Goal: Transaction & Acquisition: Purchase product/service

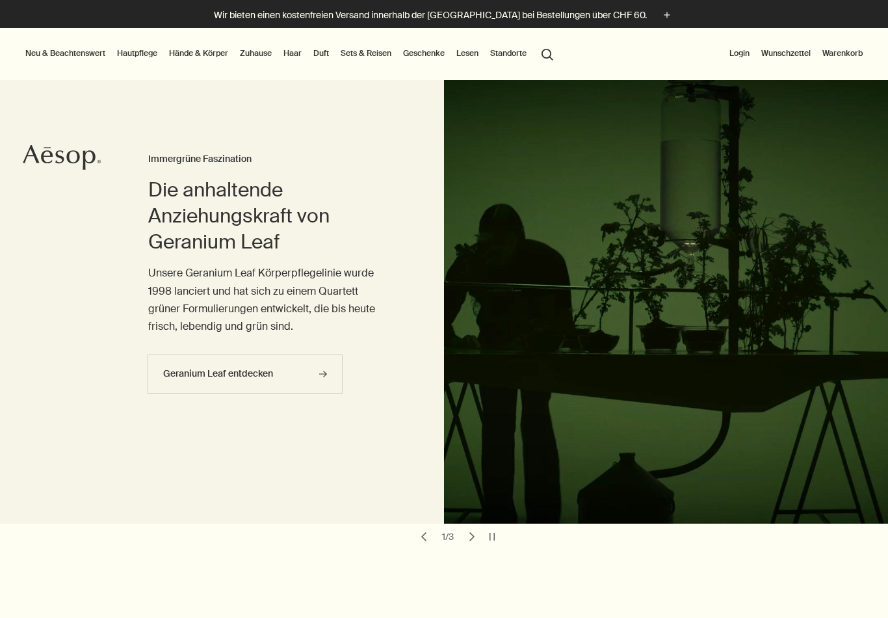
click at [857, 56] on button "Warenkorb" at bounding box center [843, 54] width 46 height 16
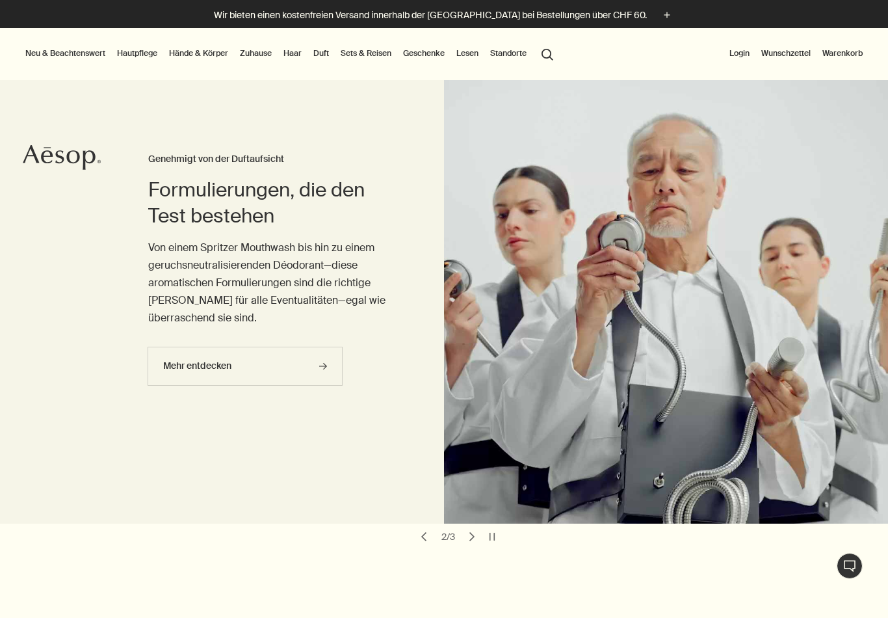
click at [59, 55] on button "Neu & Beachtenswert" at bounding box center [65, 54] width 85 height 16
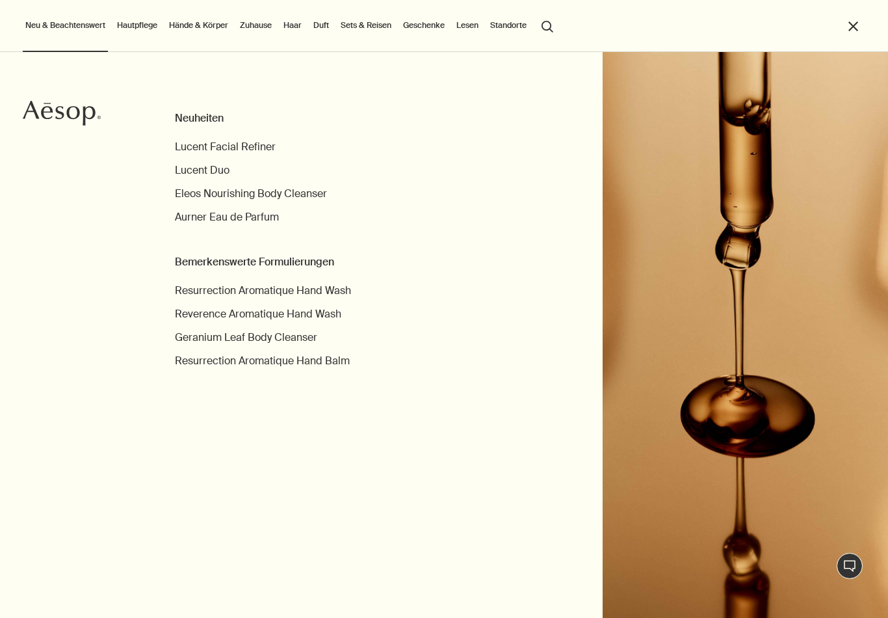
click at [856, 25] on button "close" at bounding box center [853, 26] width 15 height 15
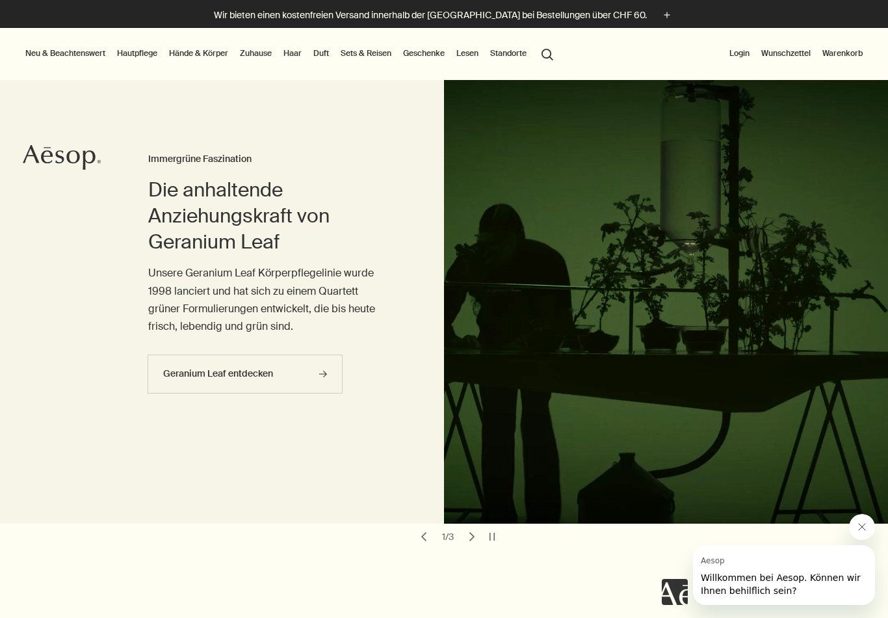
click at [741, 52] on button "Login" at bounding box center [739, 54] width 25 height 16
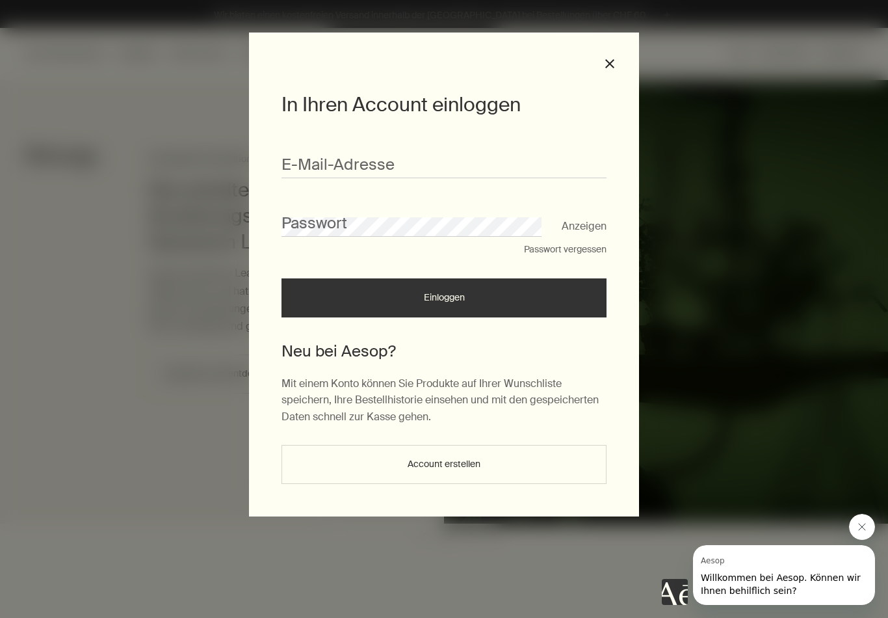
click at [458, 469] on button "Account erstellen" at bounding box center [444, 464] width 325 height 39
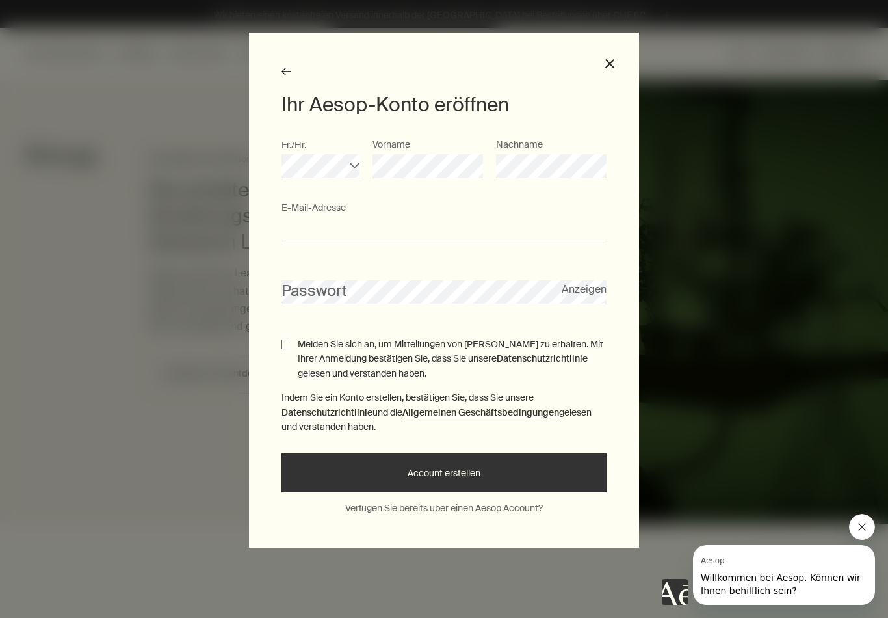
click at [481, 236] on input "E-Mail-Ad­res­se" at bounding box center [444, 229] width 325 height 24
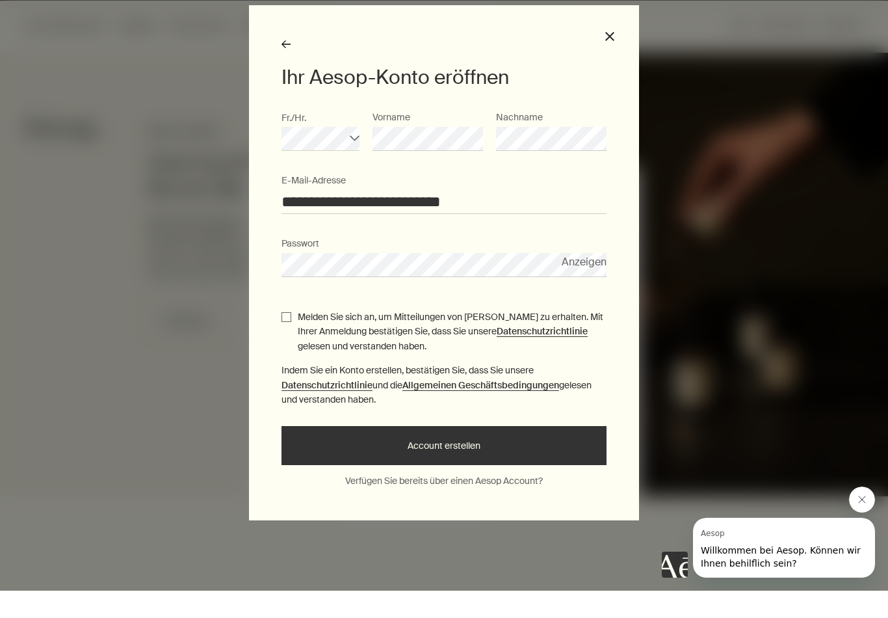
click at [296, 217] on input "**********" at bounding box center [444, 229] width 325 height 24
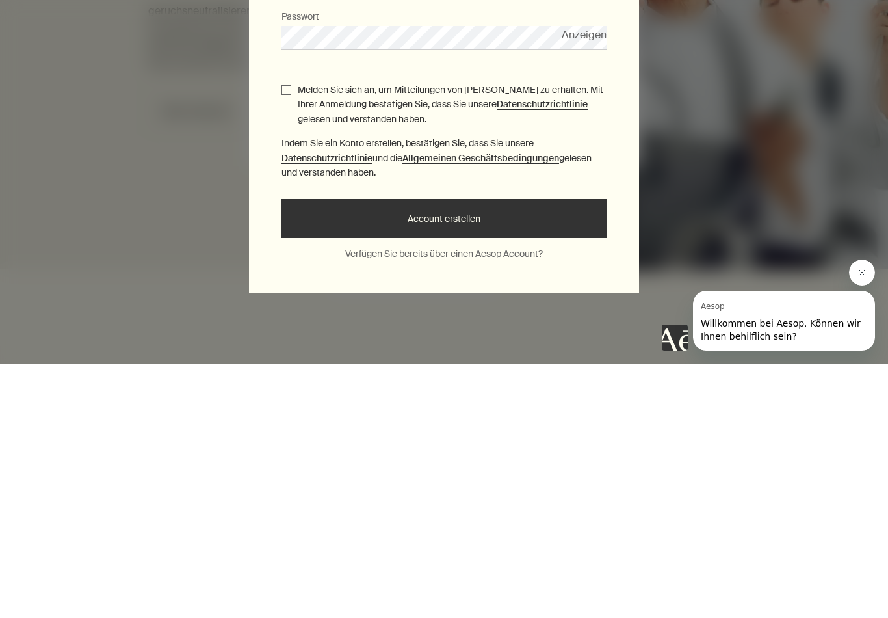
type input "**********"
click at [291, 339] on input "Melden Sie sich an, um Mitteilungen von Aesop zu erhalten. Mit Ihrer Anmeldung …" at bounding box center [287, 344] width 10 height 10
checkbox input "true"
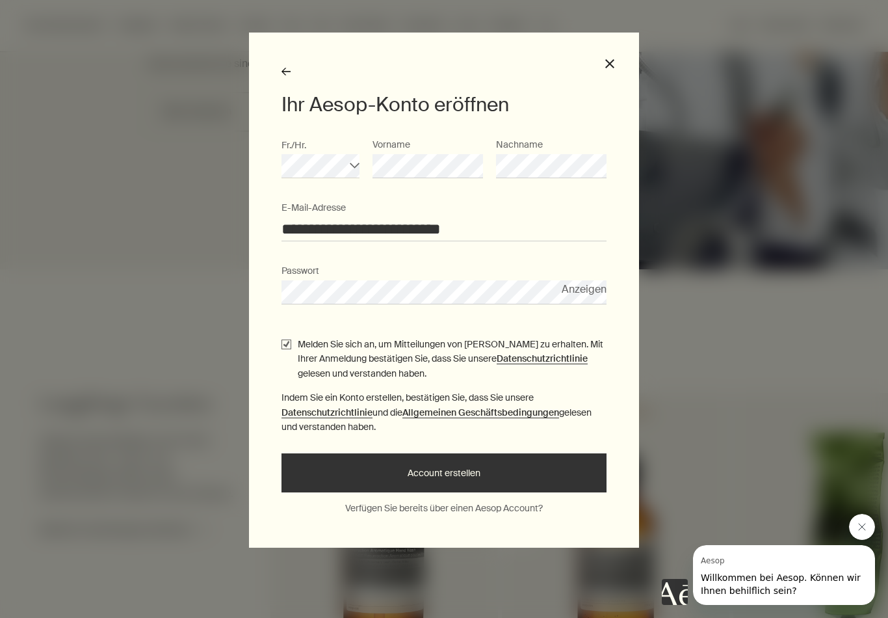
click at [511, 480] on button "Account erstellen" at bounding box center [444, 472] width 325 height 39
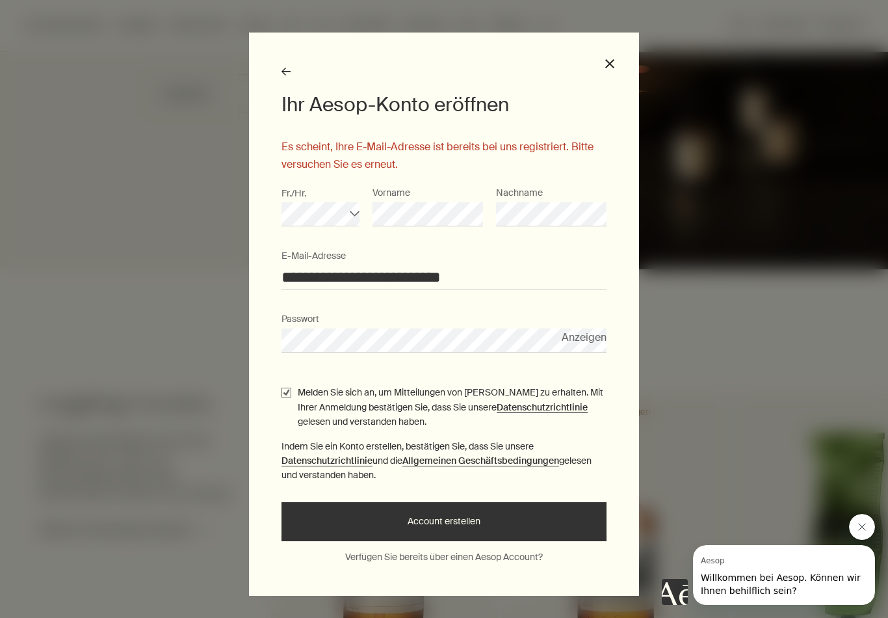
click at [518, 278] on input "**********" at bounding box center [444, 277] width 325 height 24
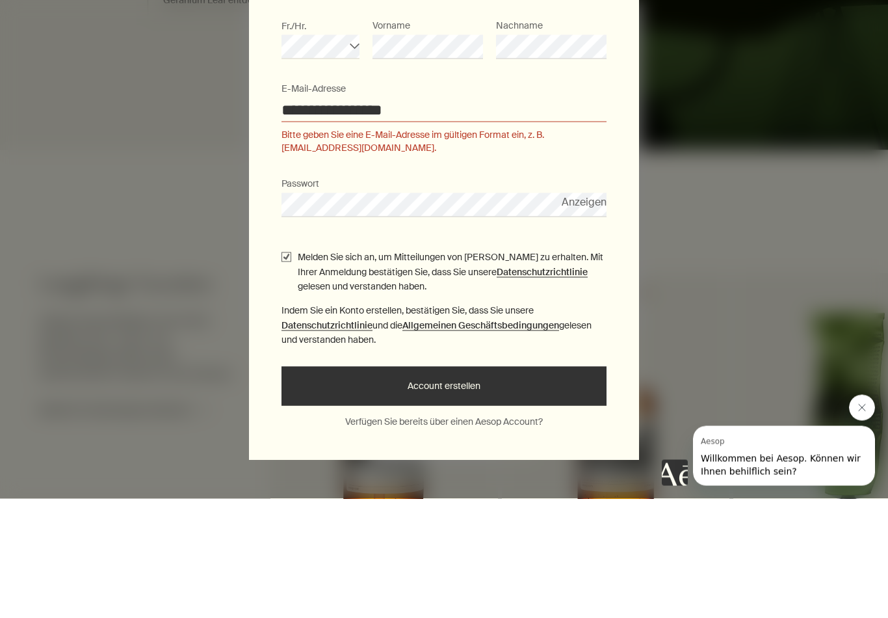
type input "**********"
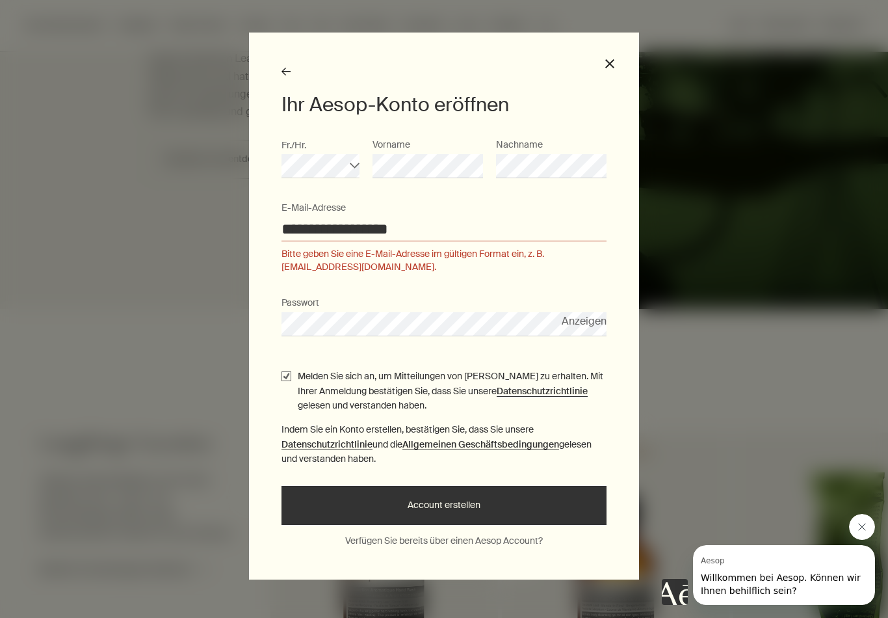
scroll to position [213, 0]
click at [285, 73] on icon "rightArrow" at bounding box center [286, 71] width 9 height 9
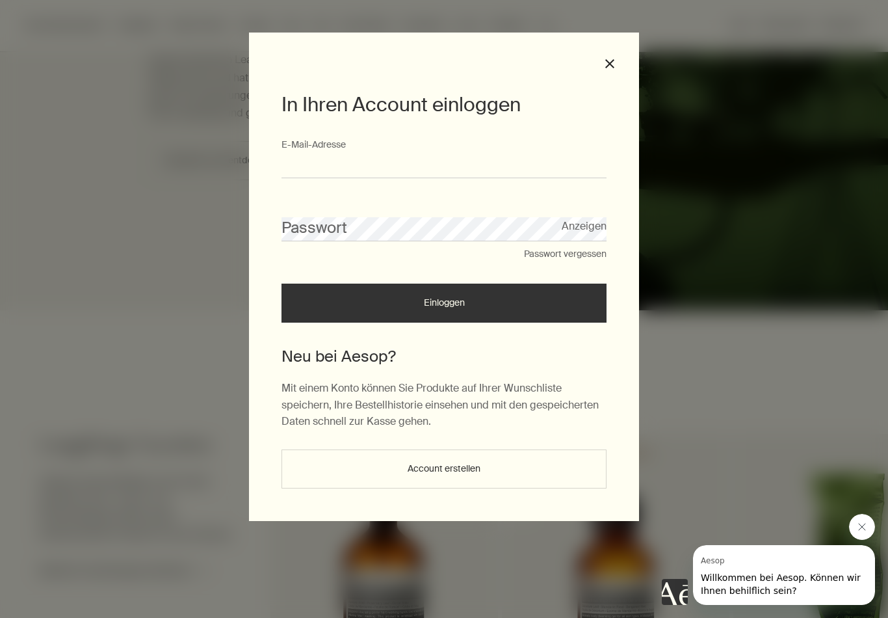
click at [456, 169] on input "E-Mail-Ad­res­se" at bounding box center [444, 166] width 325 height 24
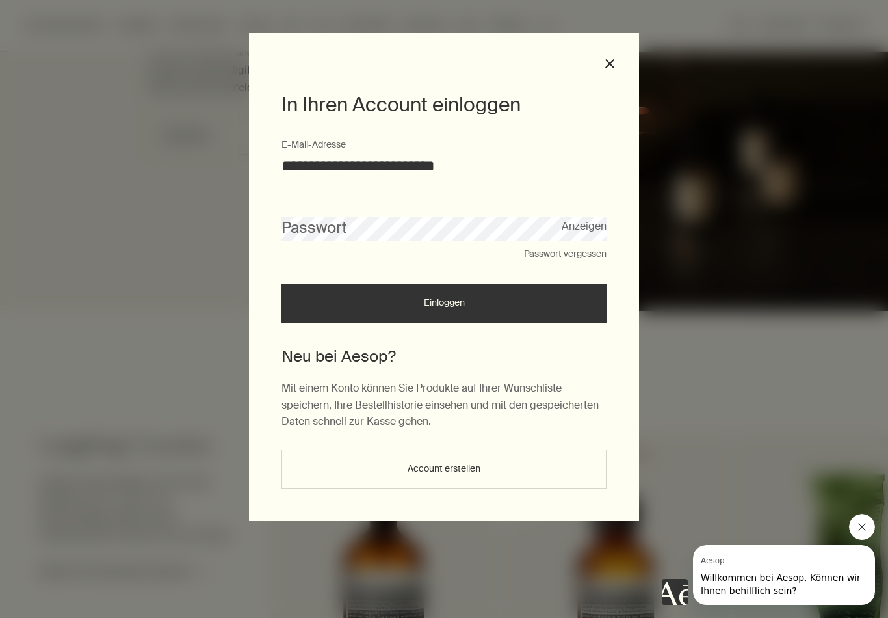
type input "**********"
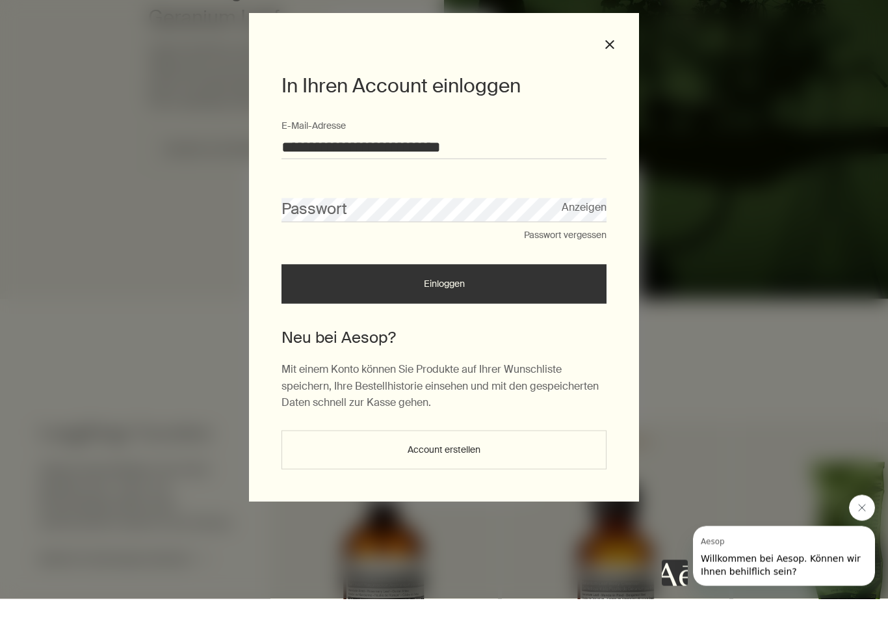
click at [582, 248] on button "Passwort vergessen" at bounding box center [565, 254] width 83 height 13
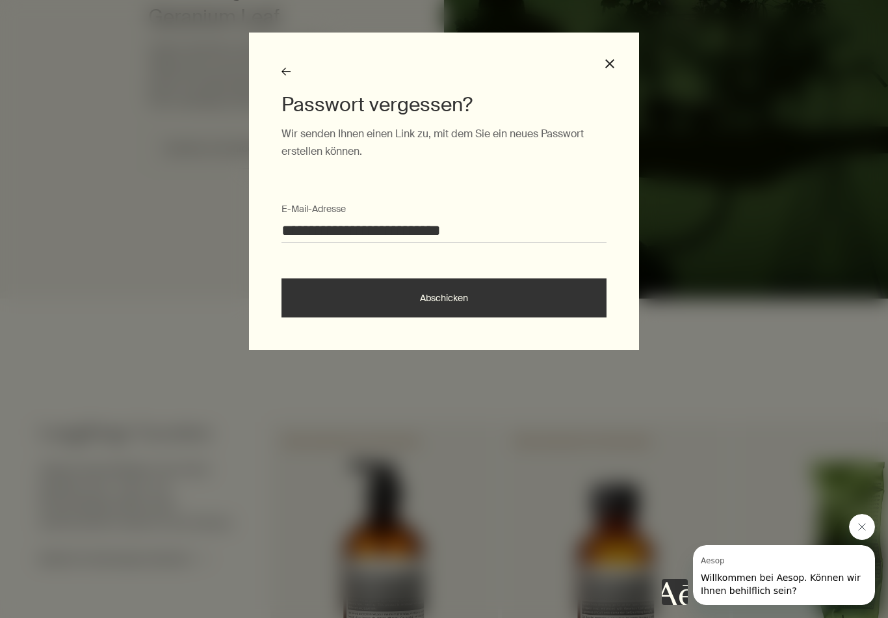
click at [542, 301] on button "Abschicken" at bounding box center [444, 297] width 325 height 39
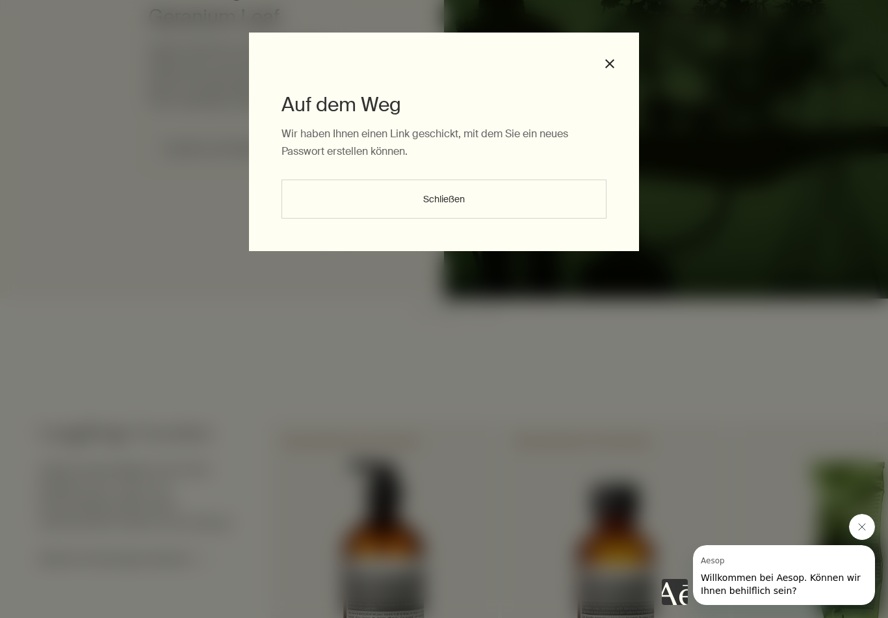
click at [477, 204] on button "Schließen" at bounding box center [444, 198] width 325 height 39
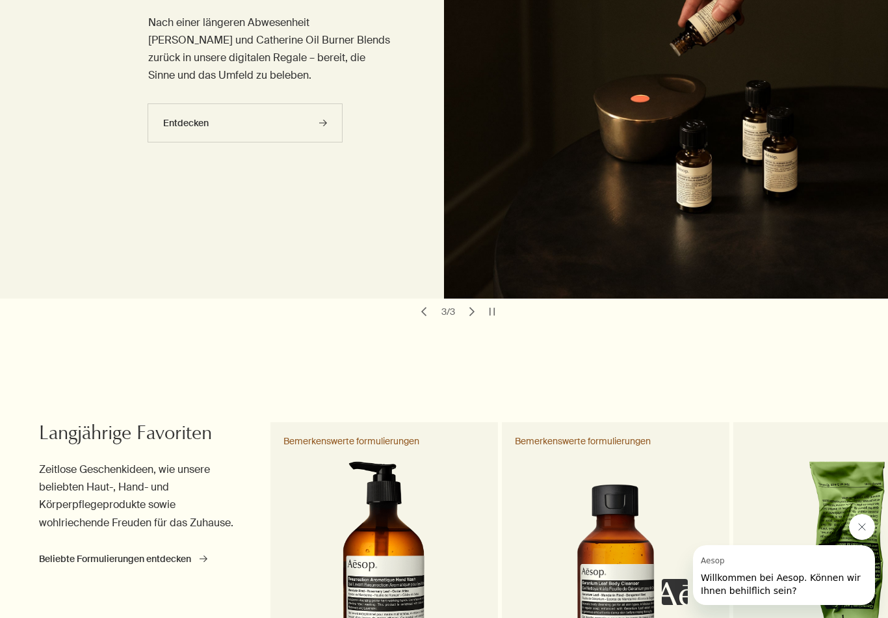
scroll to position [0, 0]
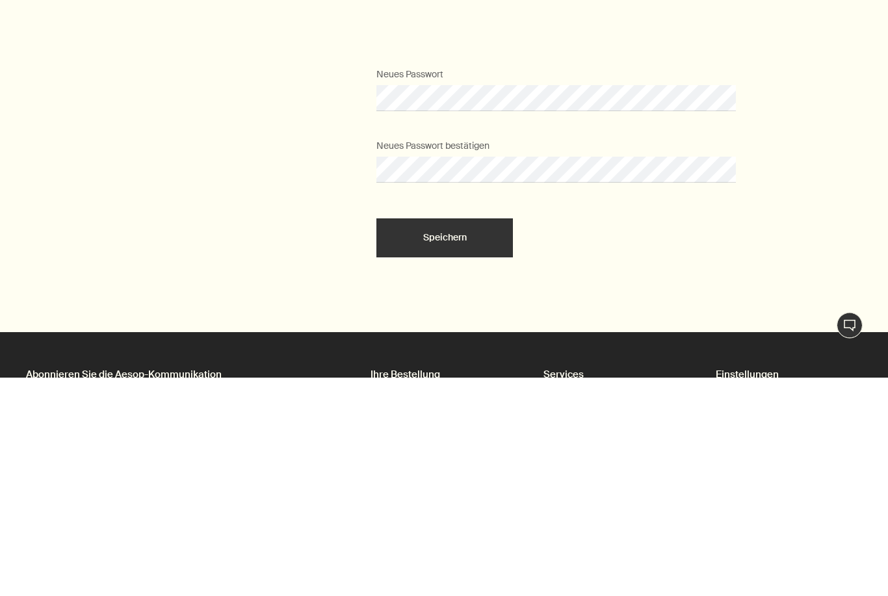
click at [466, 452] on span "Speichern" at bounding box center [445, 457] width 44 height 10
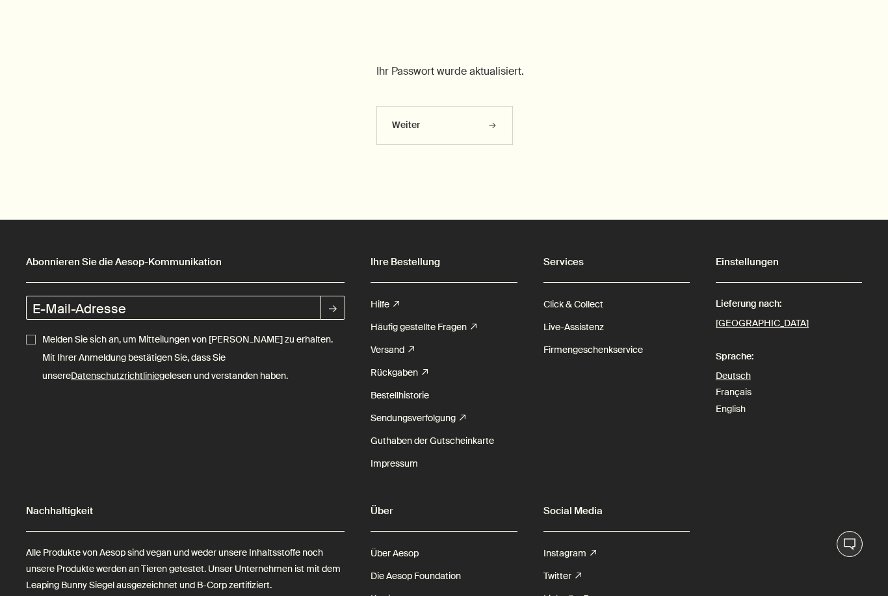
click at [496, 124] on icon "button" at bounding box center [493, 125] width 10 height 7
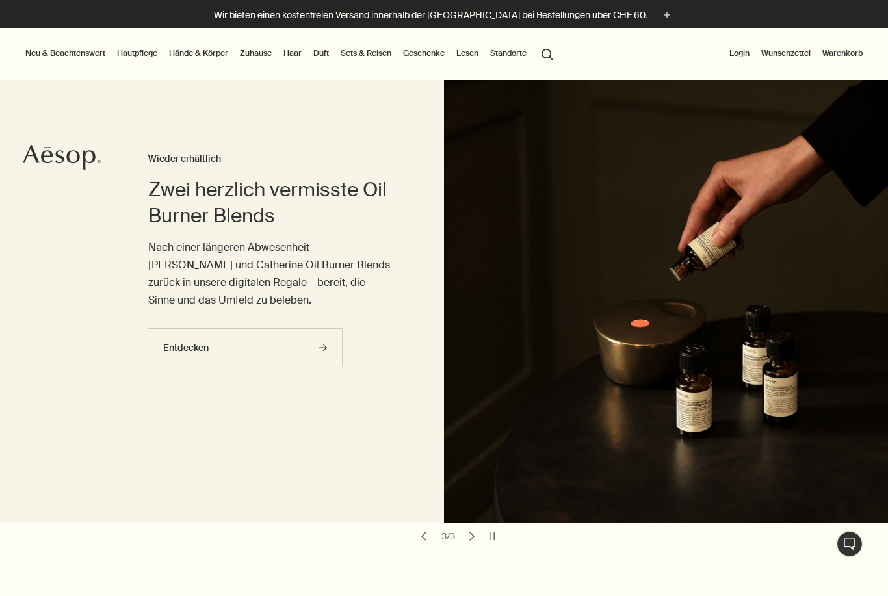
click at [152, 49] on link "Hautpflege" at bounding box center [137, 54] width 46 height 16
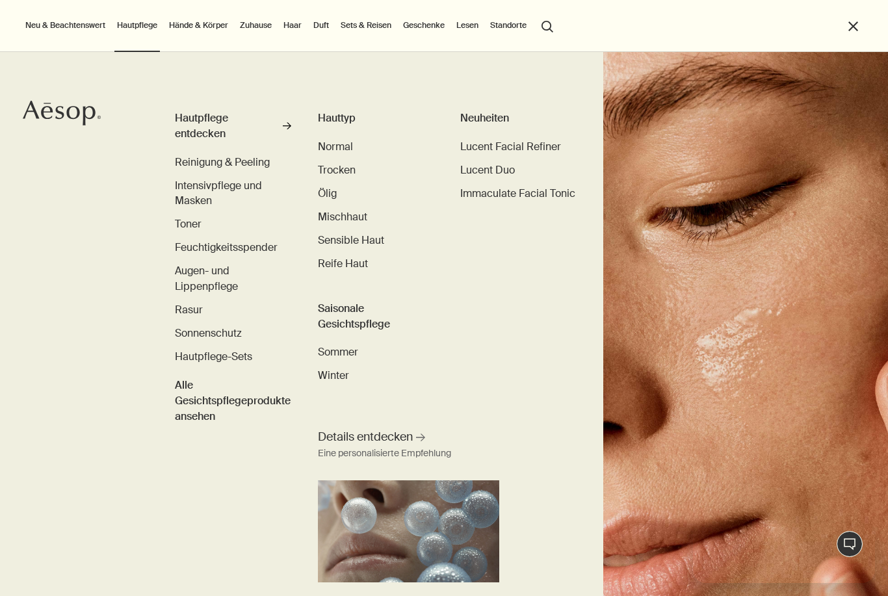
click at [199, 313] on span "Rasur" at bounding box center [189, 310] width 28 height 14
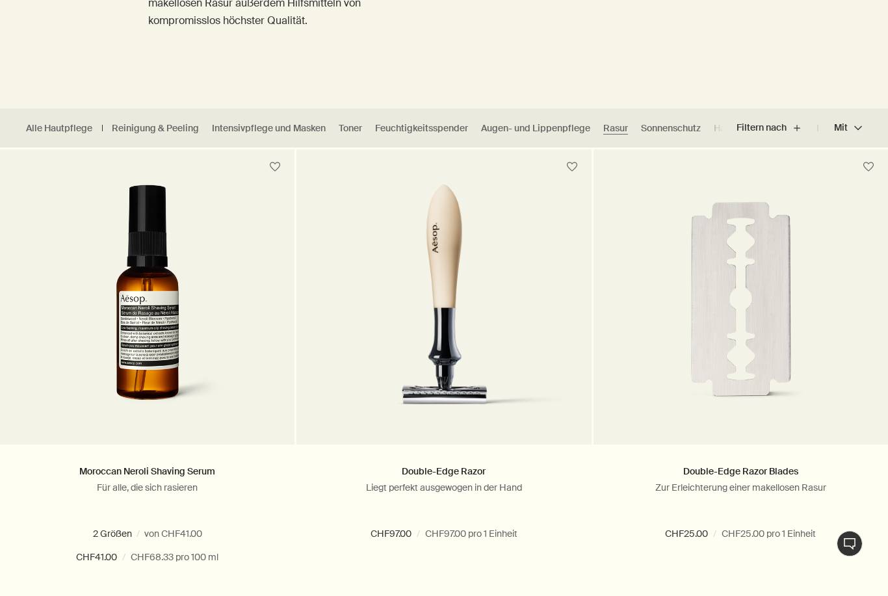
scroll to position [271, 0]
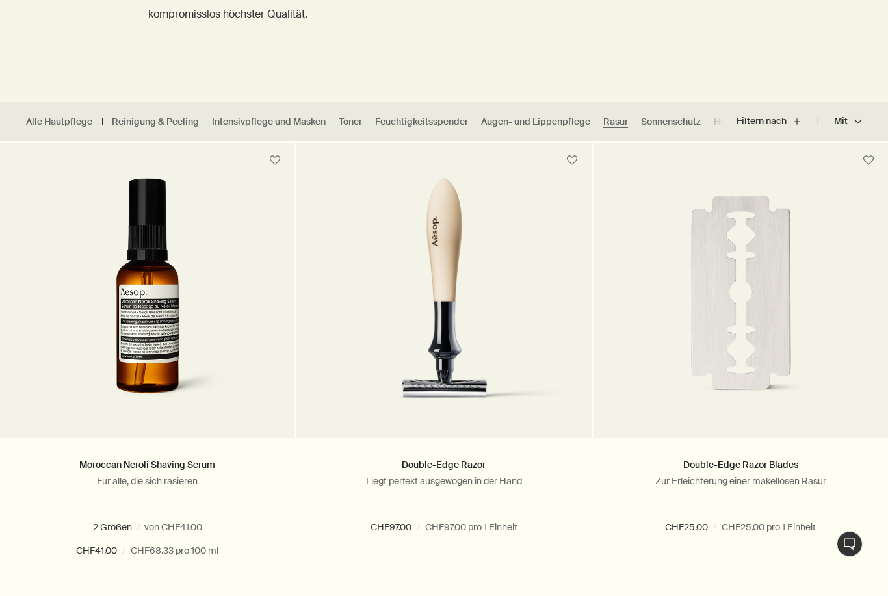
click at [163, 527] on span "100 mL" at bounding box center [181, 528] width 37 height 12
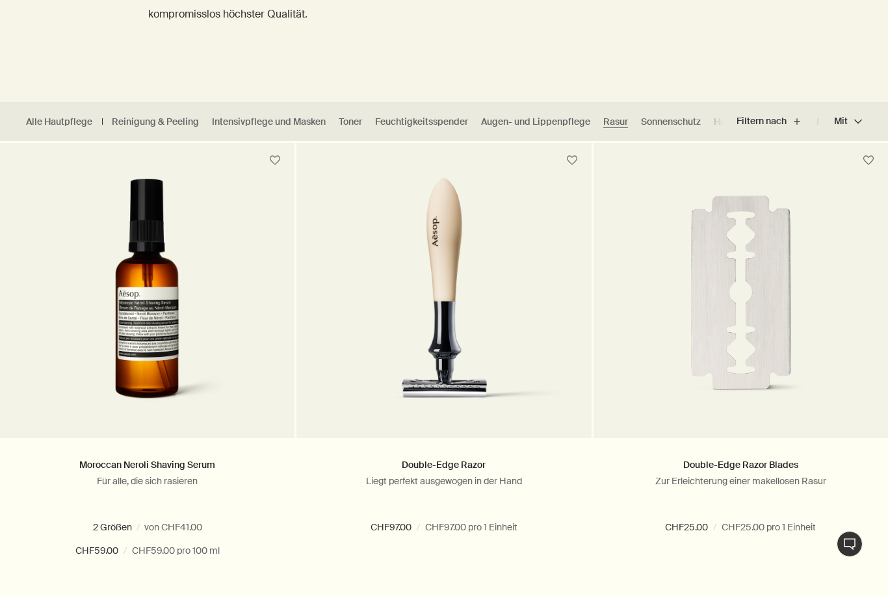
click at [242, 594] on button "Hinzufügen Zum Warenkorb hinzufügen" at bounding box center [147, 597] width 295 height 39
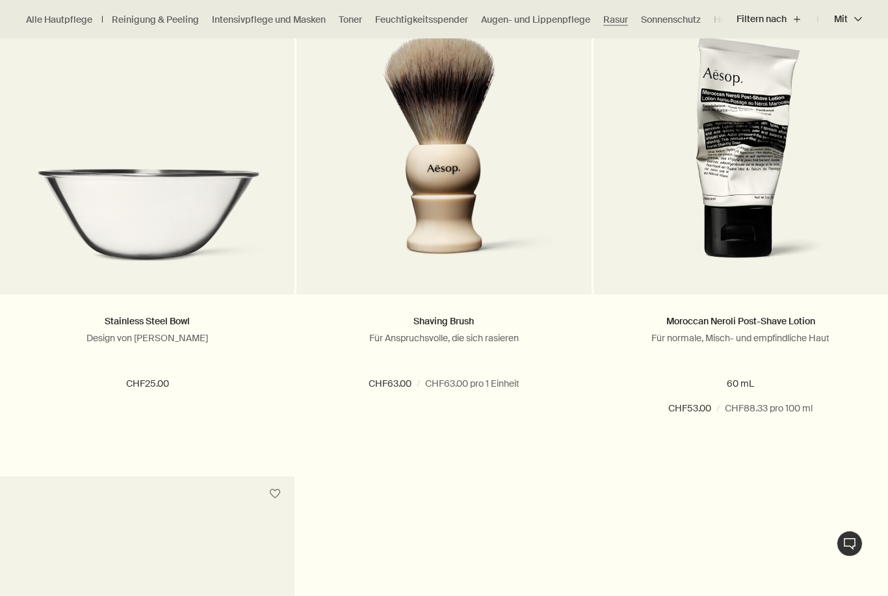
scroll to position [891, 0]
click at [752, 454] on button "Hinzufügen Zum Warenkorb hinzufügen" at bounding box center [741, 454] width 295 height 39
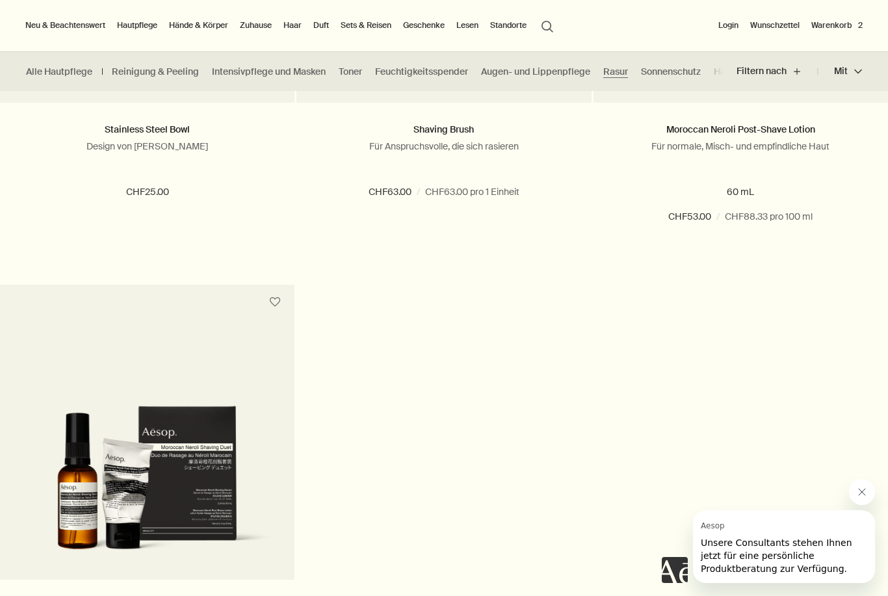
scroll to position [1081, 0]
click at [176, 69] on link "Reinigung & Peeling" at bounding box center [155, 72] width 87 height 12
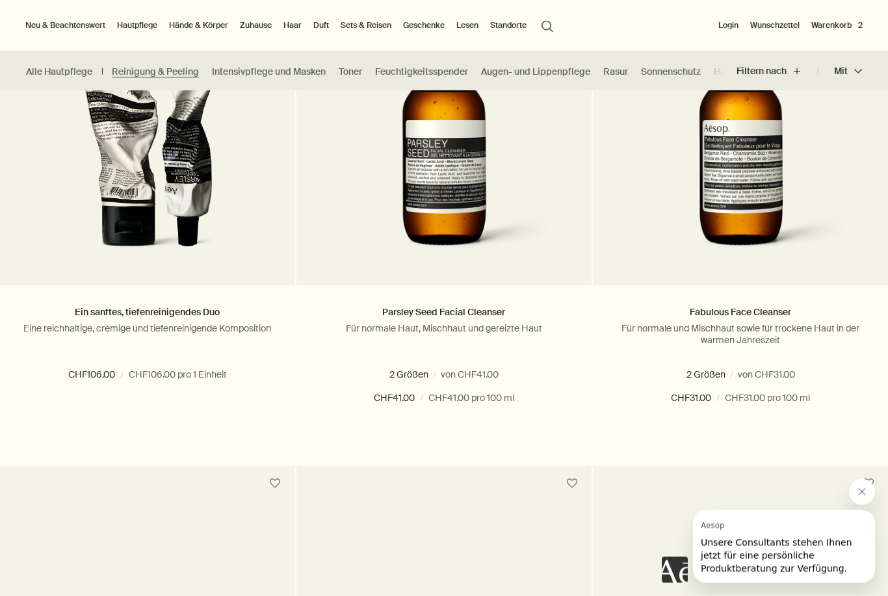
scroll to position [414, 0]
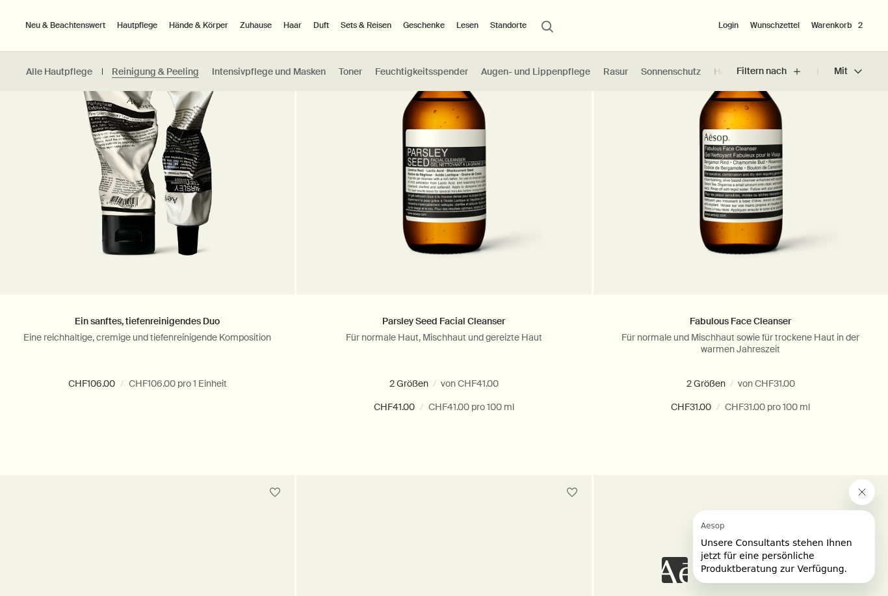
click at [756, 384] on span at bounding box center [752, 384] width 8 height 8
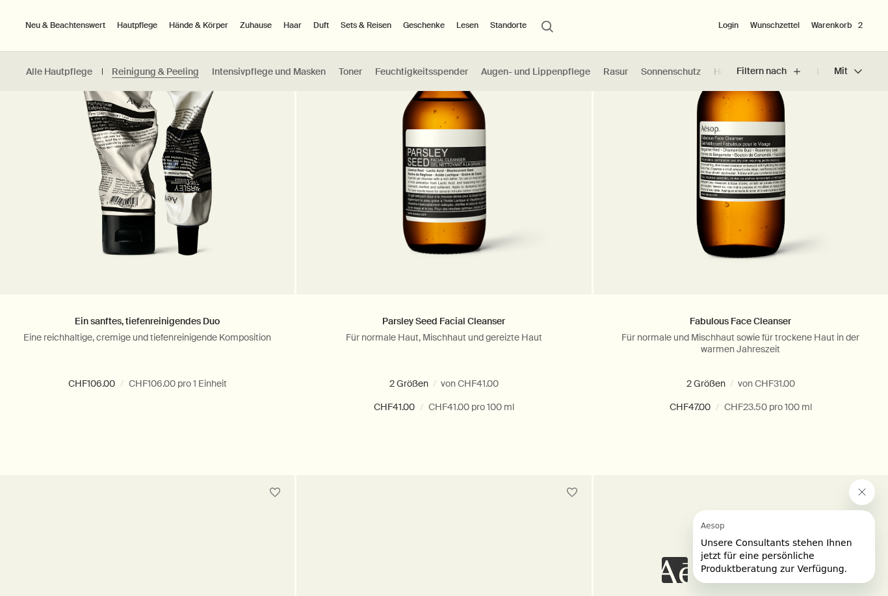
click at [792, 453] on button "Hinzufügen Zum Warenkorb hinzufügen" at bounding box center [741, 453] width 295 height 39
click at [833, 25] on button "Warenkorb 3" at bounding box center [837, 26] width 57 height 16
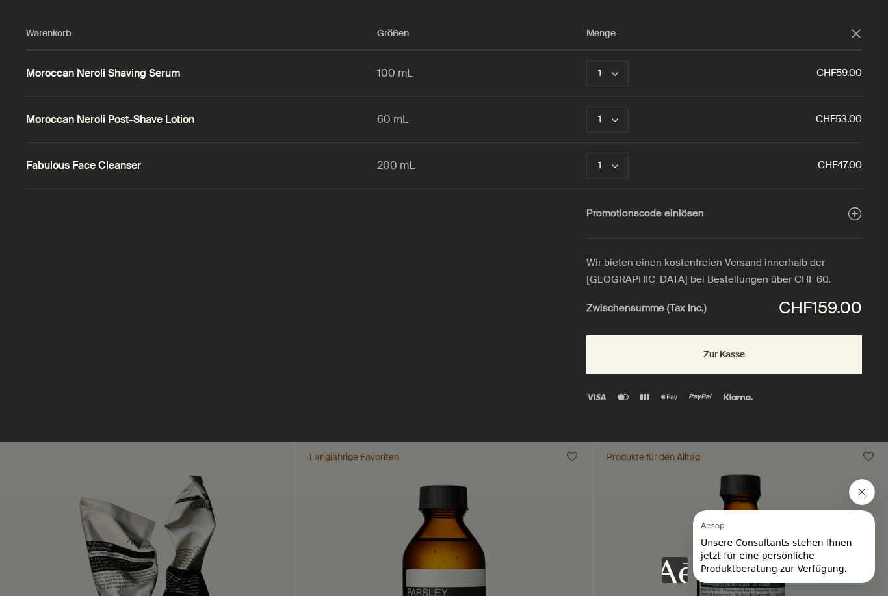
click at [750, 347] on button "Zur Kasse" at bounding box center [725, 355] width 276 height 39
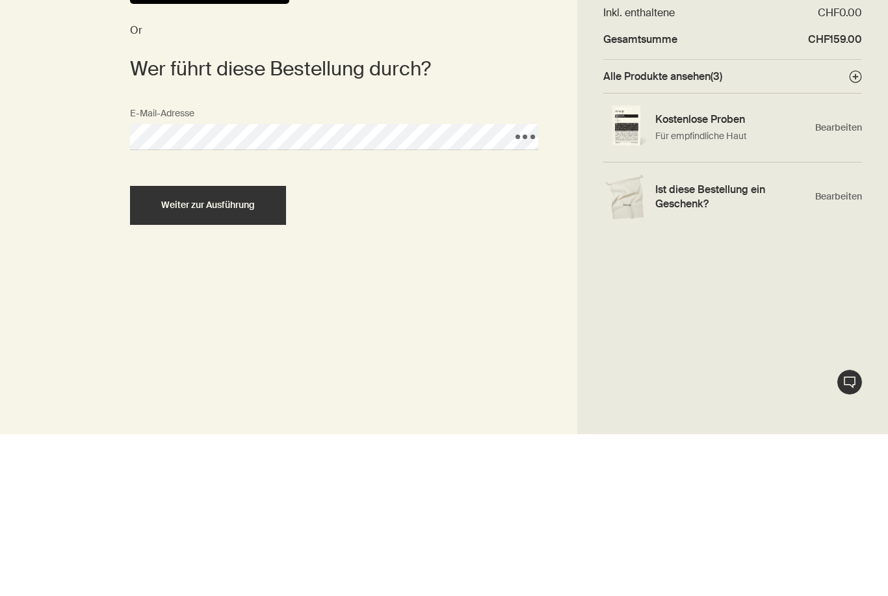
scroll to position [44, 0]
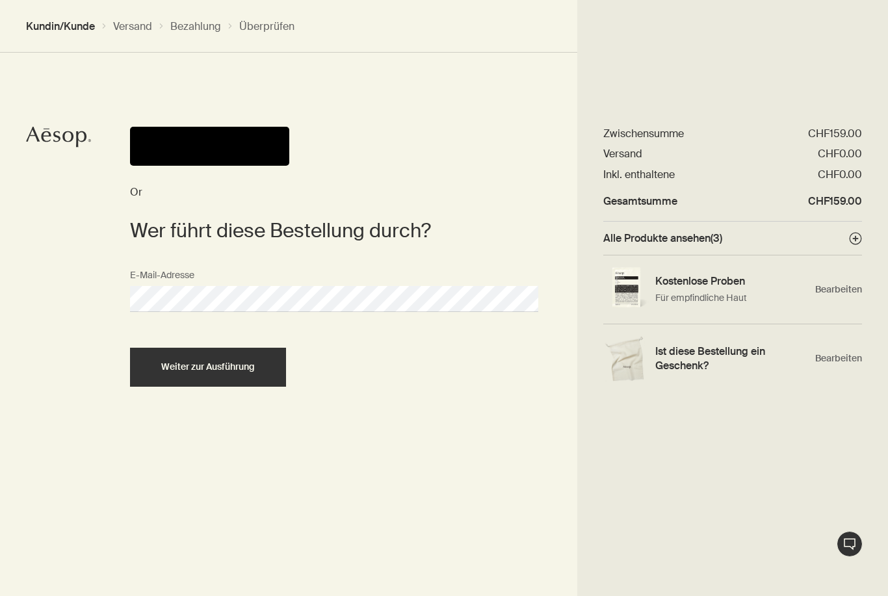
click at [249, 362] on span "Weiter zur Ausführung" at bounding box center [208, 367] width 94 height 10
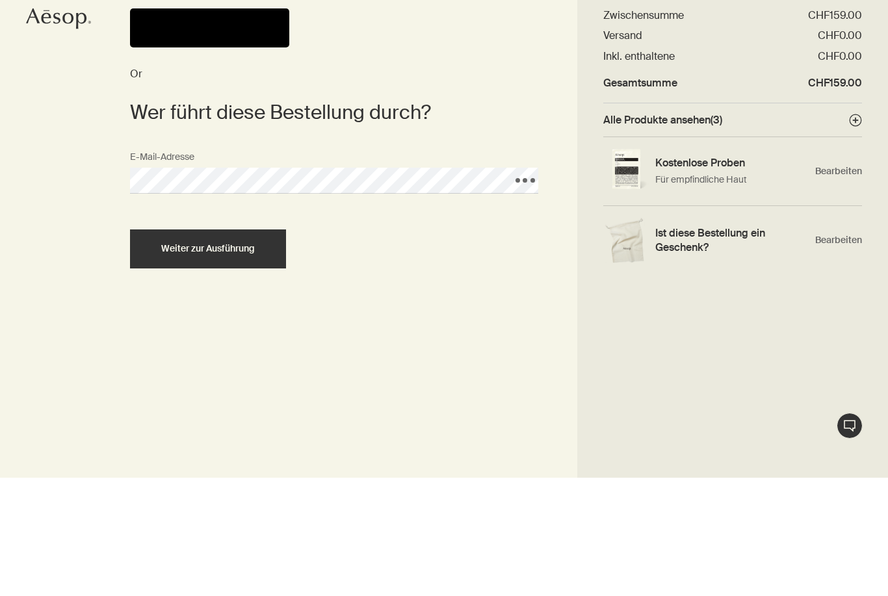
click at [259, 362] on div "Weiter zur Ausführung" at bounding box center [208, 367] width 125 height 10
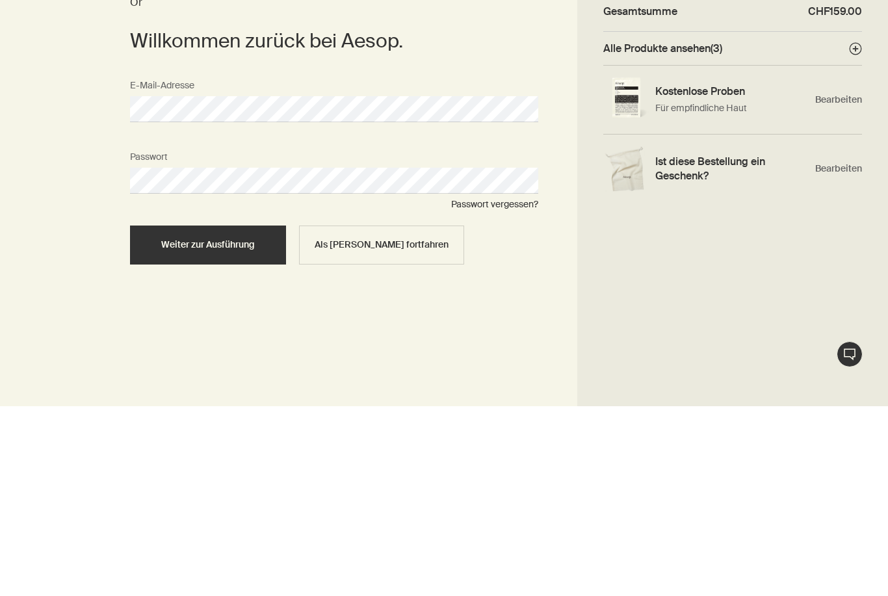
click at [243, 430] on span "Weiter zur Ausführung" at bounding box center [208, 435] width 94 height 10
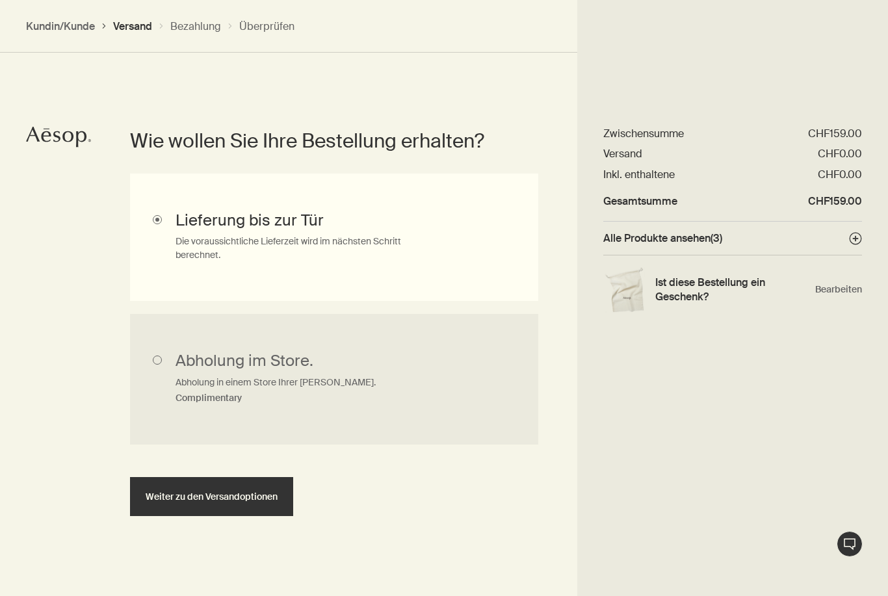
scroll to position [292, 0]
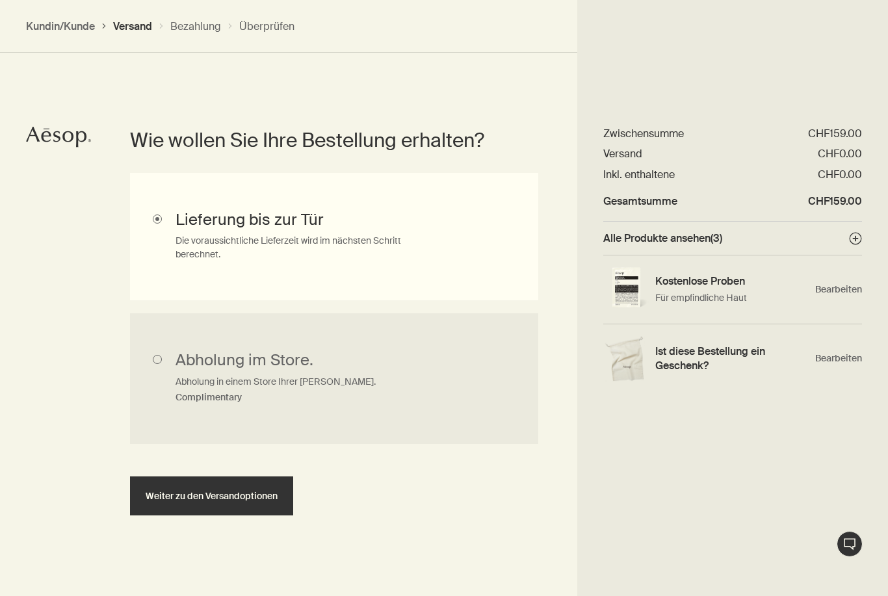
click at [267, 496] on span "Weiter zu den Versandoptionen" at bounding box center [212, 497] width 132 height 10
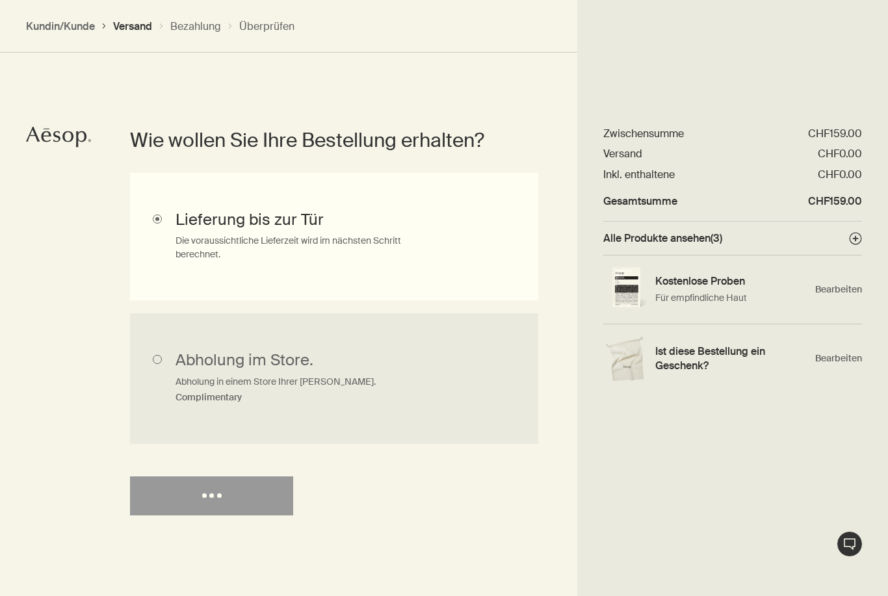
select select "CH"
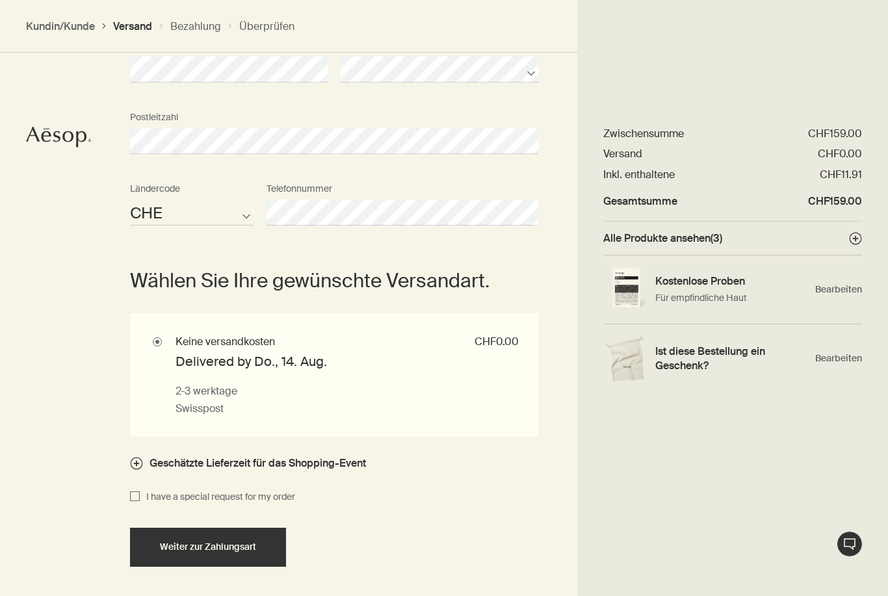
scroll to position [996, 0]
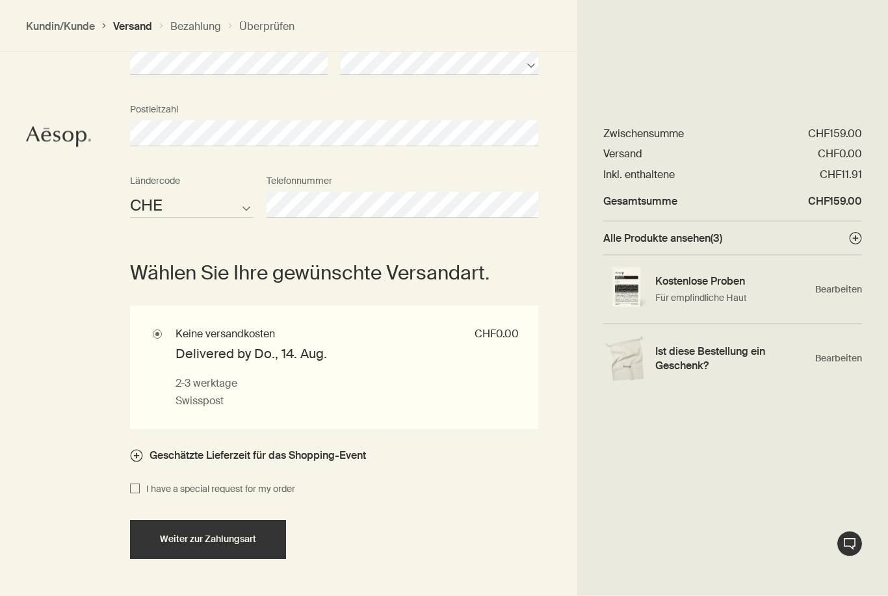
click at [244, 543] on button "Weiter zur Zahlungsart" at bounding box center [208, 540] width 156 height 39
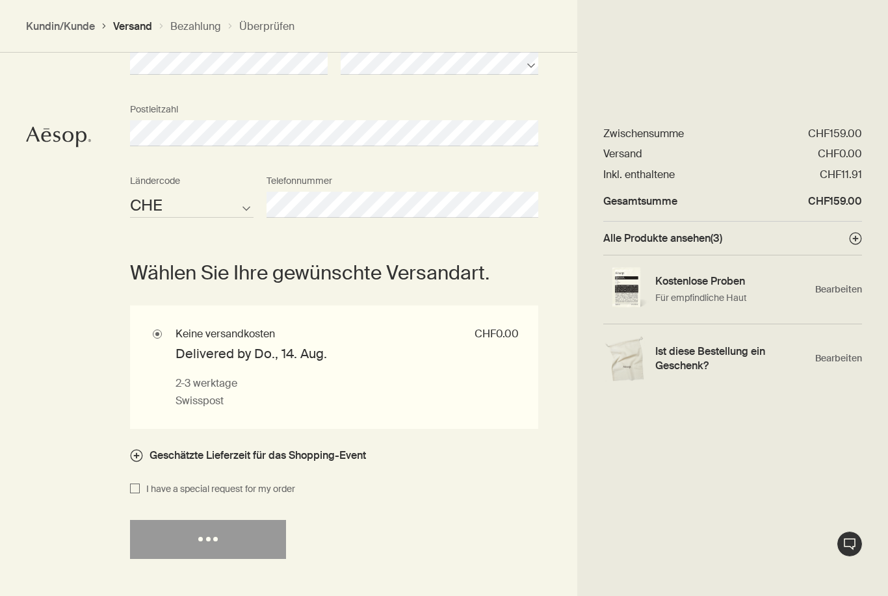
select select "CH"
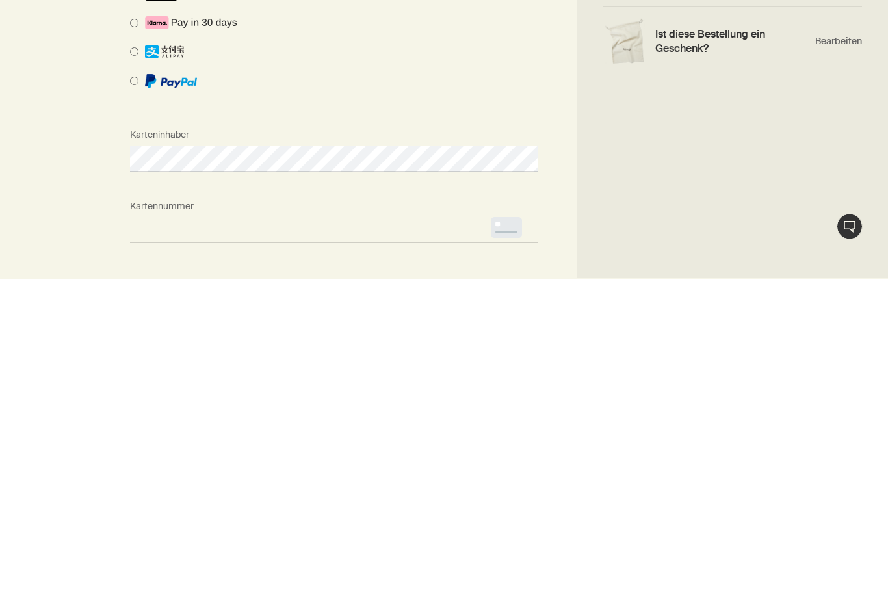
scroll to position [0, 0]
click at [447, 535] on span "<p>Your browser does not support iframes.</p>" at bounding box center [334, 548] width 408 height 26
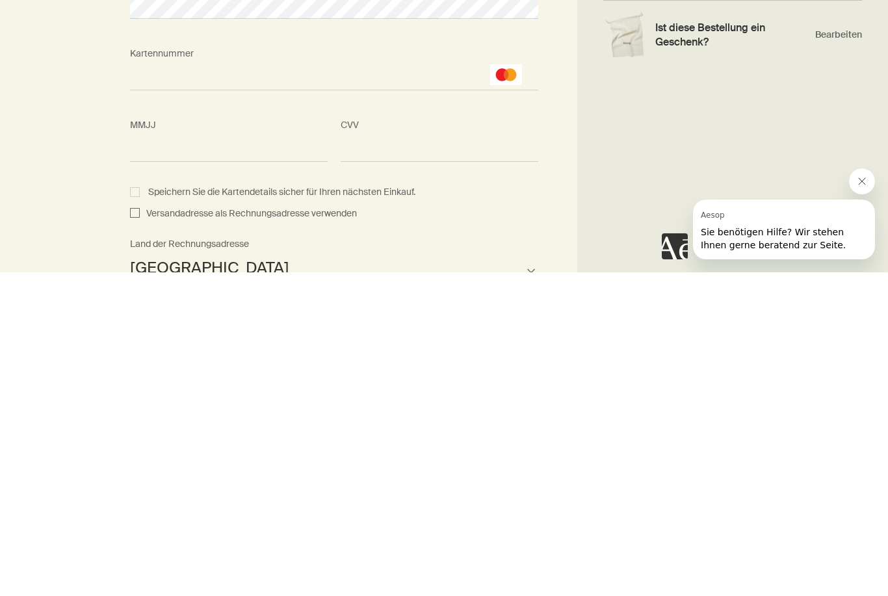
scroll to position [1013, 0]
click at [132, 508] on label "Speichern Sie die Kartendetails sicher für Ihren nächsten Einkauf." at bounding box center [334, 516] width 408 height 16
click at [133, 510] on input "Speichern Sie die Kartendetails sicher für Ihren nächsten Einkauf." at bounding box center [137, 514] width 8 height 8
checkbox input "true"
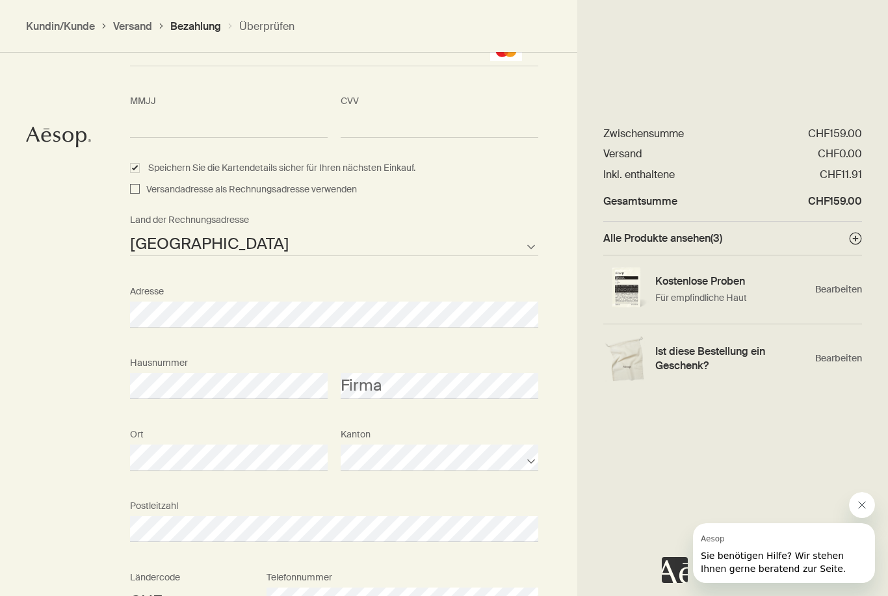
scroll to position [1491, 0]
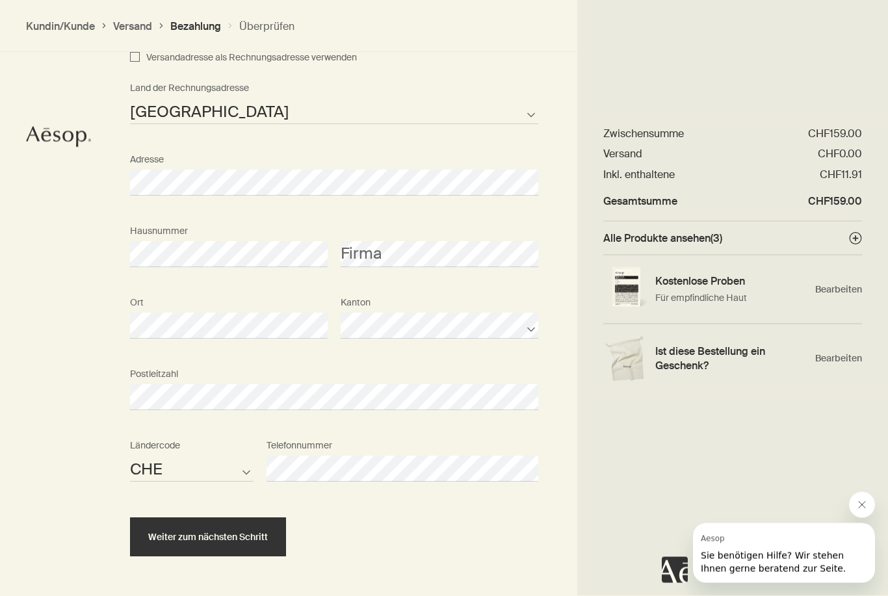
click at [237, 533] on span "Weiter zum nächsten Schritt" at bounding box center [208, 538] width 120 height 10
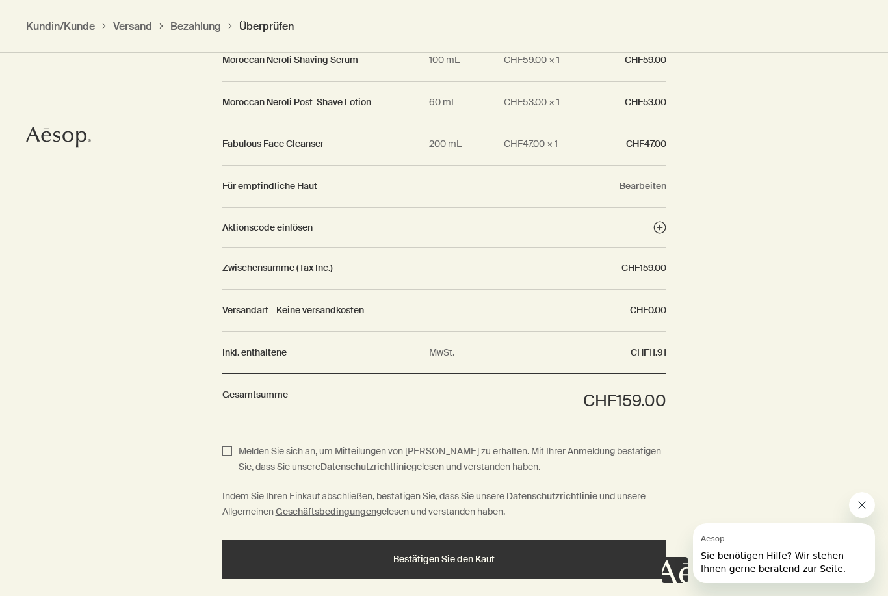
scroll to position [1468, 0]
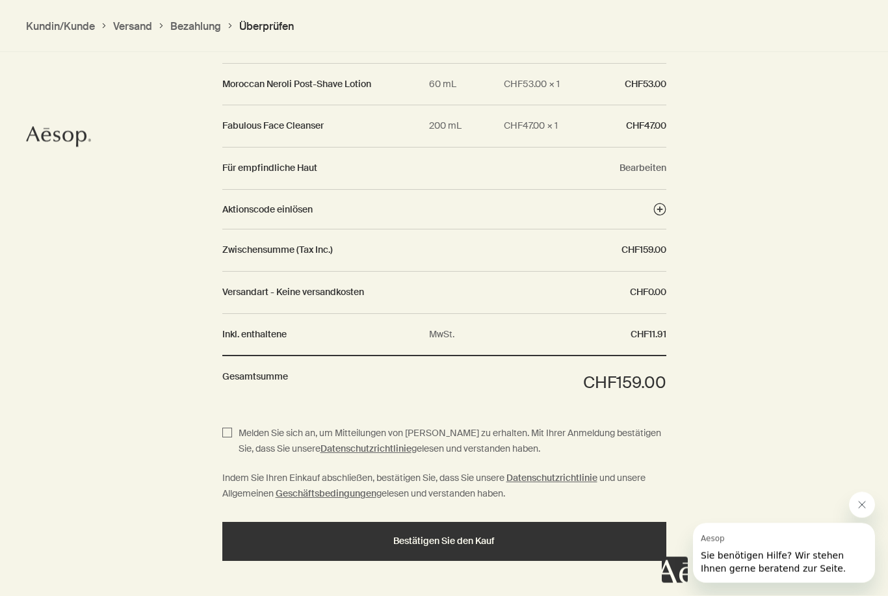
click at [229, 427] on input "Melden Sie sich an, um Mitteilungen von Aesop zu erhalten. Mit Ihrer Anmeldung …" at bounding box center [227, 443] width 10 height 32
checkbox input "true"
click at [481, 537] on span "Bestätigen Sie den Kauf" at bounding box center [443, 542] width 101 height 10
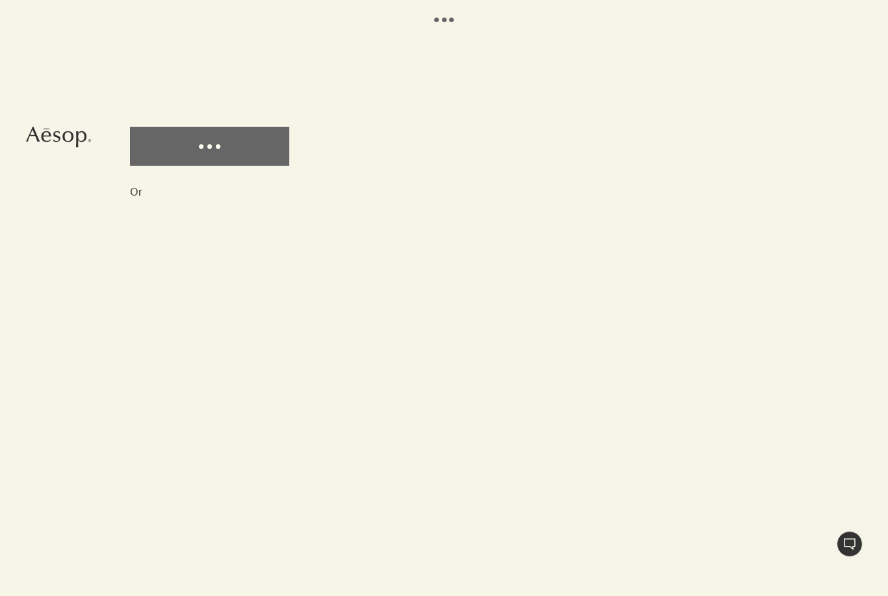
select select "CH"
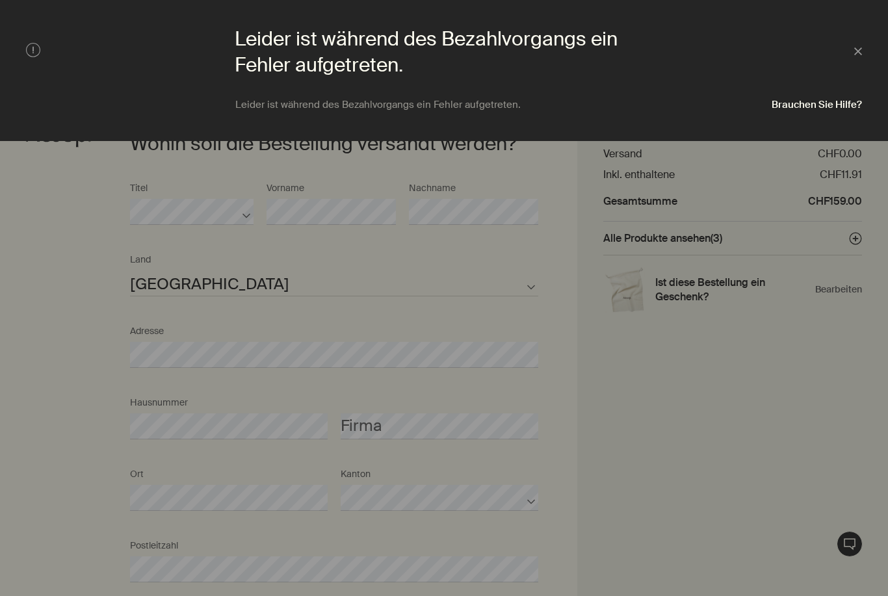
scroll to position [563, 0]
click at [862, 53] on icon "Schließen" at bounding box center [859, 51] width 8 height 8
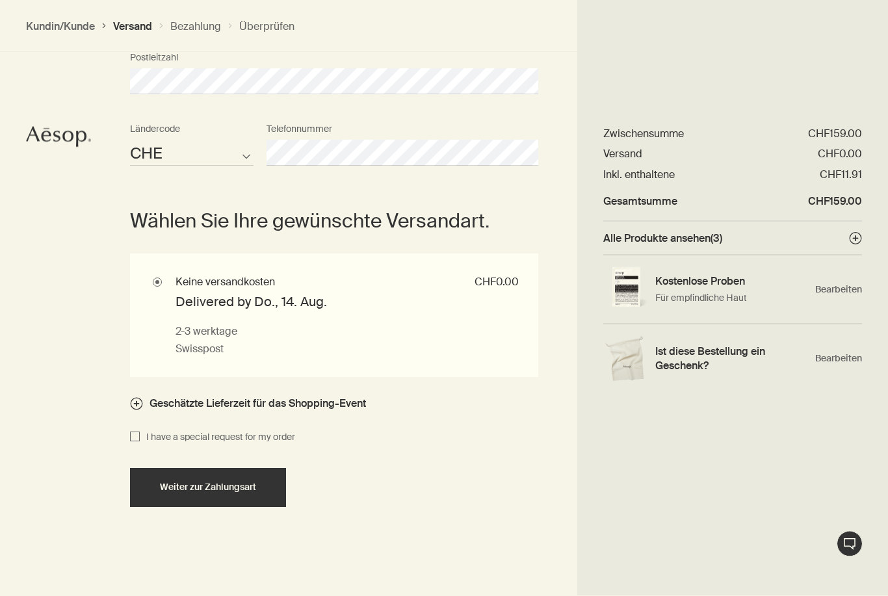
scroll to position [1049, 0]
click at [270, 485] on div "Weiter zur Zahlungsart" at bounding box center [208, 488] width 125 height 10
select select "CH"
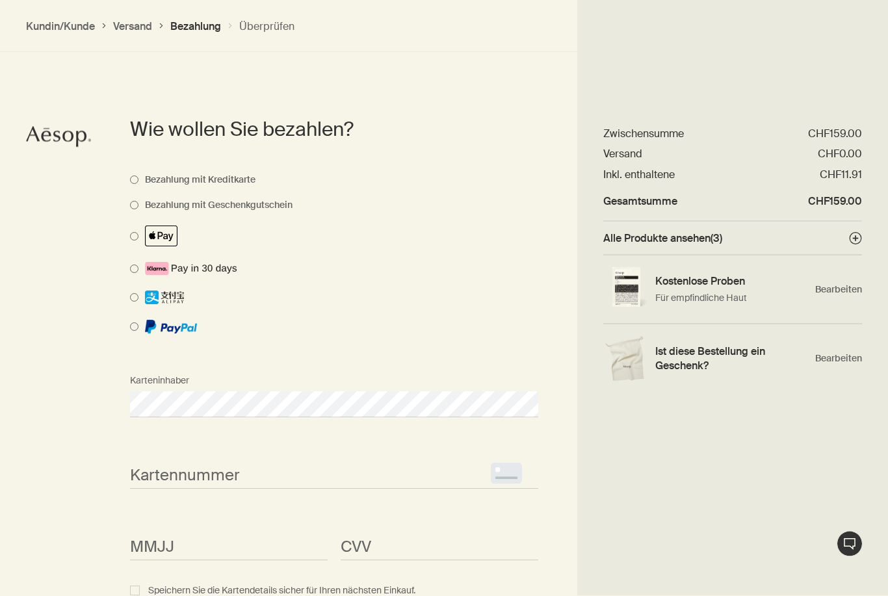
scroll to position [979, 0]
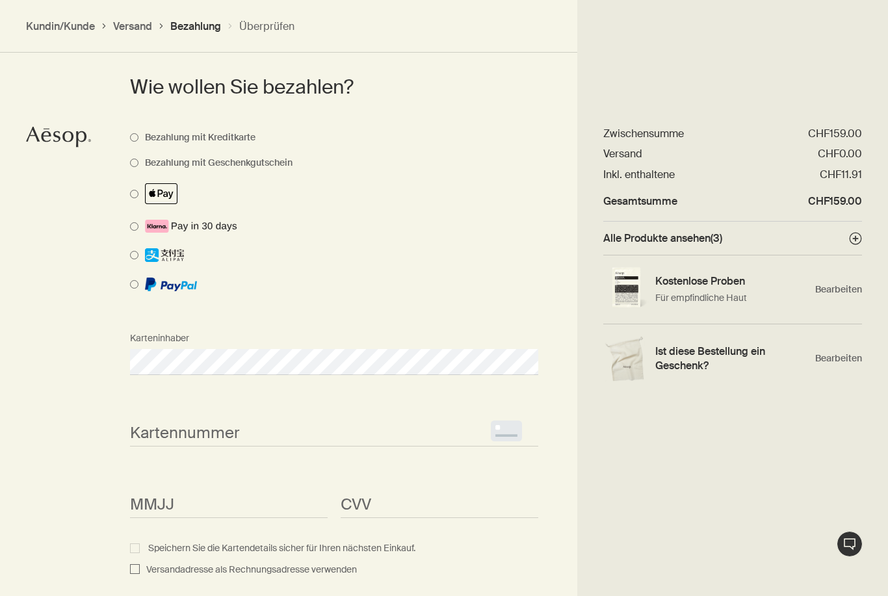
click at [369, 421] on span "<p>Your browser does not support iframes.</p>" at bounding box center [334, 434] width 408 height 26
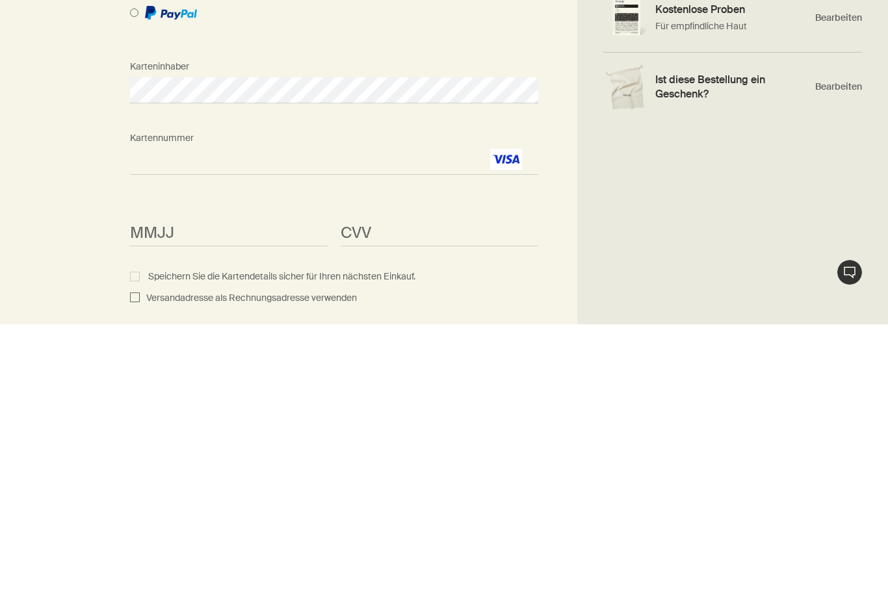
click at [292, 492] on span "<p>Your browser does not support iframes.</p>" at bounding box center [229, 505] width 198 height 26
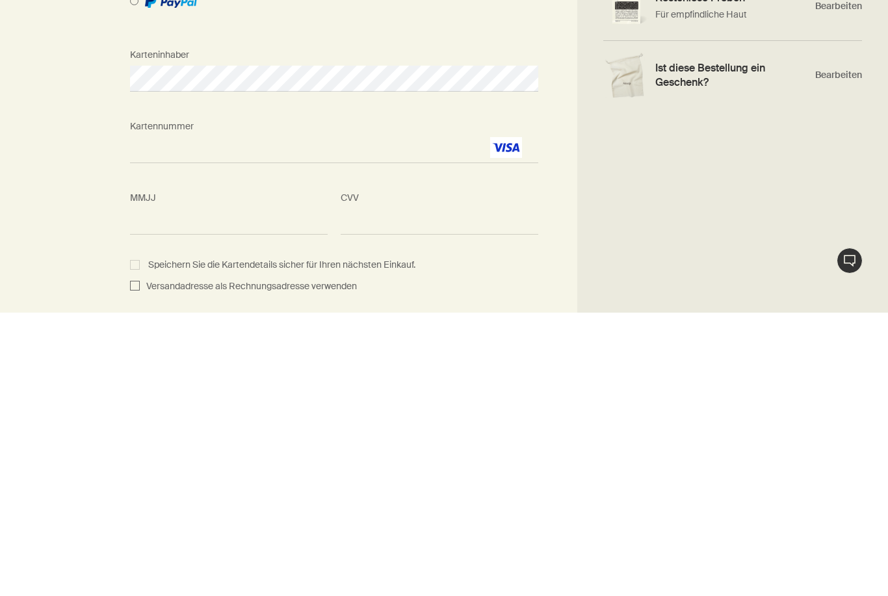
click at [148, 540] on span "Speichern Sie die Kartendetails sicher für Ihren nächsten Einkauf." at bounding box center [272, 548] width 291 height 17
click at [141, 543] on input "Speichern Sie die Kartendetails sicher für Ihren nächsten Einkauf." at bounding box center [137, 547] width 8 height 8
checkbox input "true"
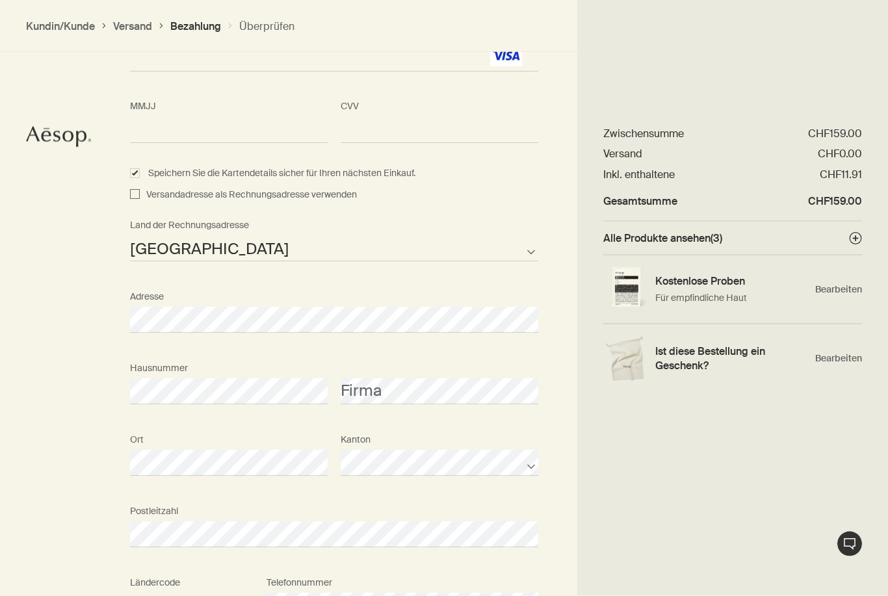
scroll to position [1491, 0]
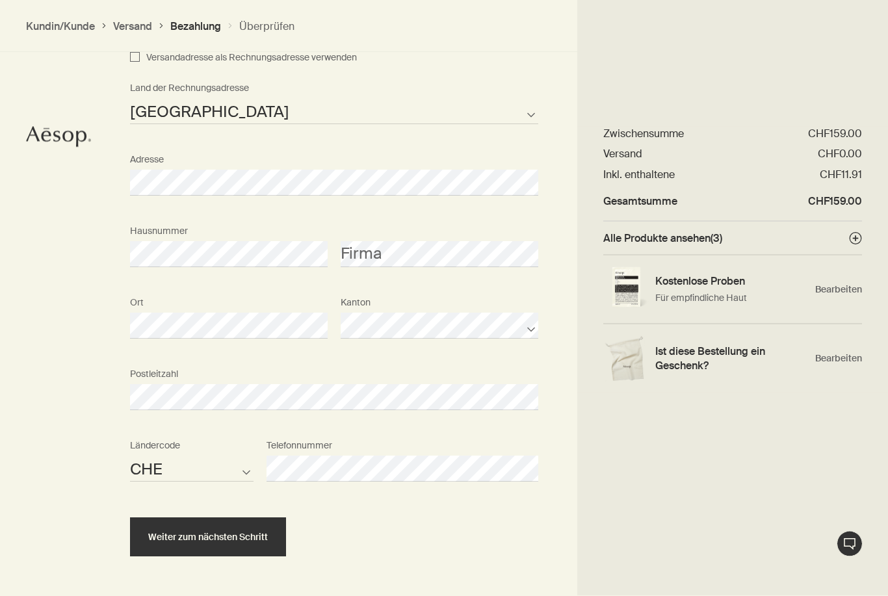
click at [249, 533] on span "Weiter zum nächsten Schritt" at bounding box center [208, 538] width 120 height 10
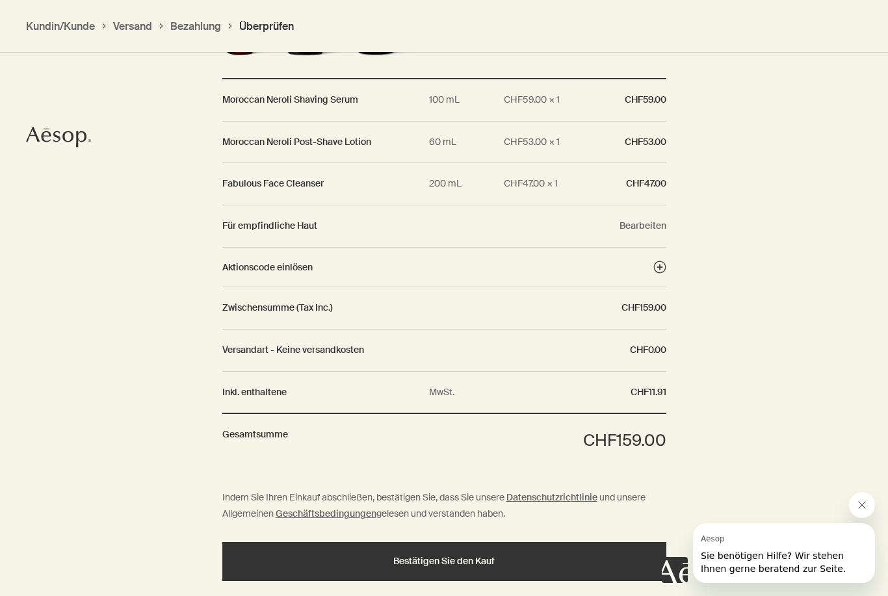
scroll to position [1431, 0]
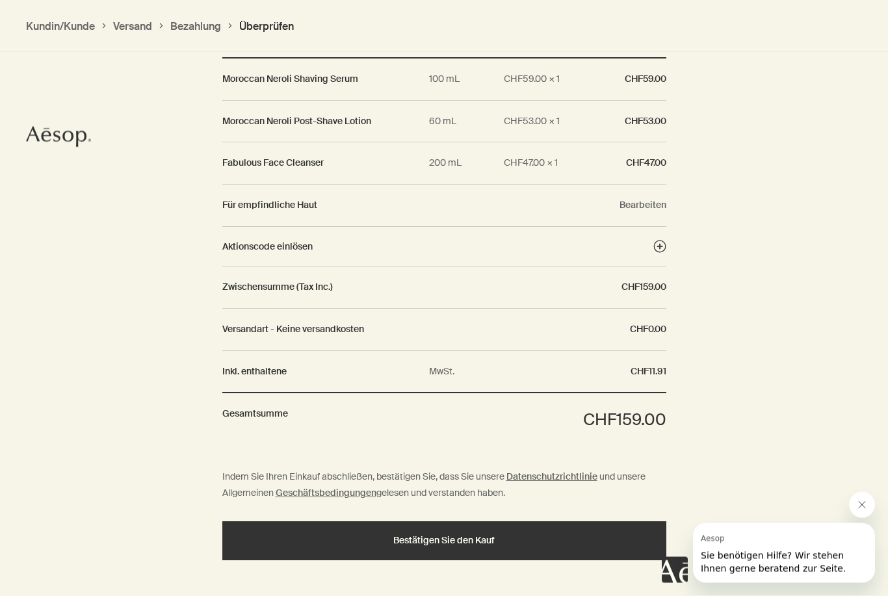
click at [537, 537] on div "Bestätigen Sie den Kauf" at bounding box center [444, 542] width 413 height 10
